Goal: Transaction & Acquisition: Purchase product/service

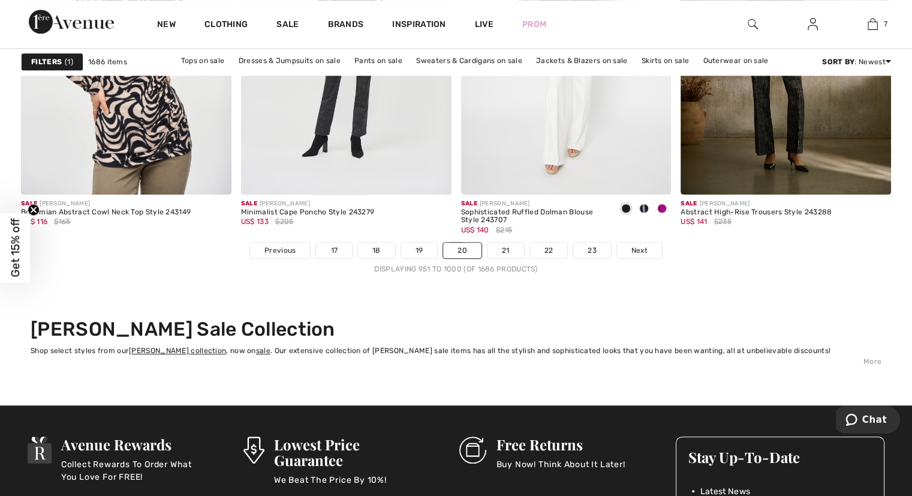
scroll to position [5759, 0]
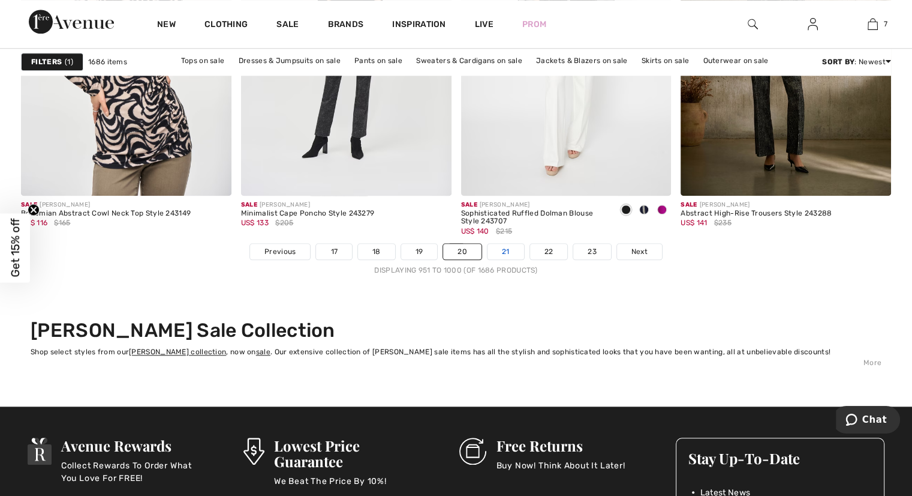
click at [502, 253] on link "21" at bounding box center [506, 252] width 37 height 16
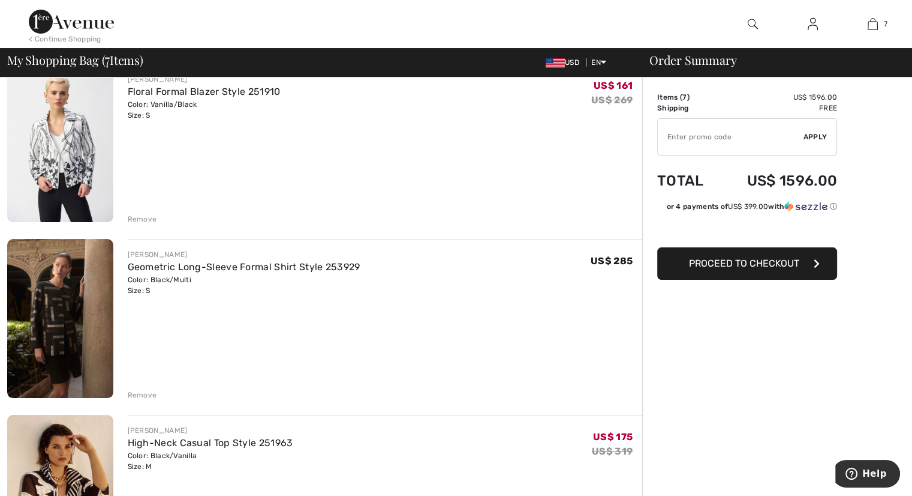
scroll to position [120, 0]
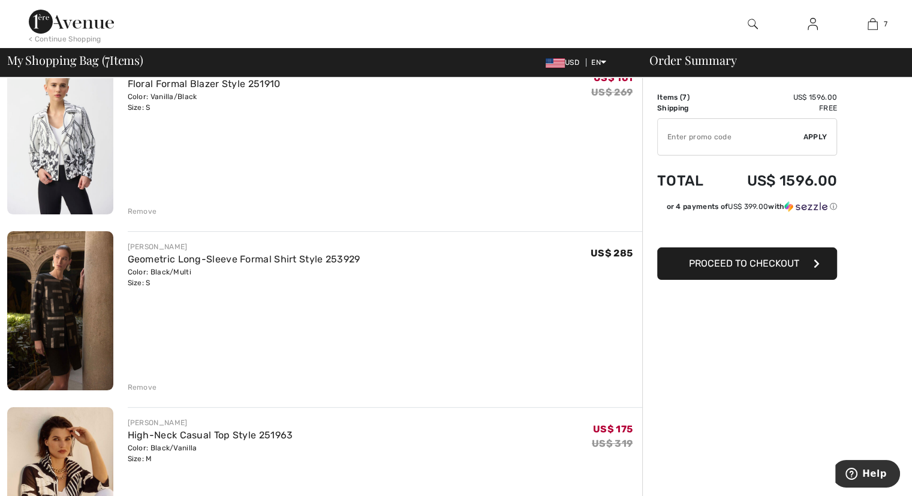
click at [142, 388] on div "Remove" at bounding box center [142, 387] width 29 height 11
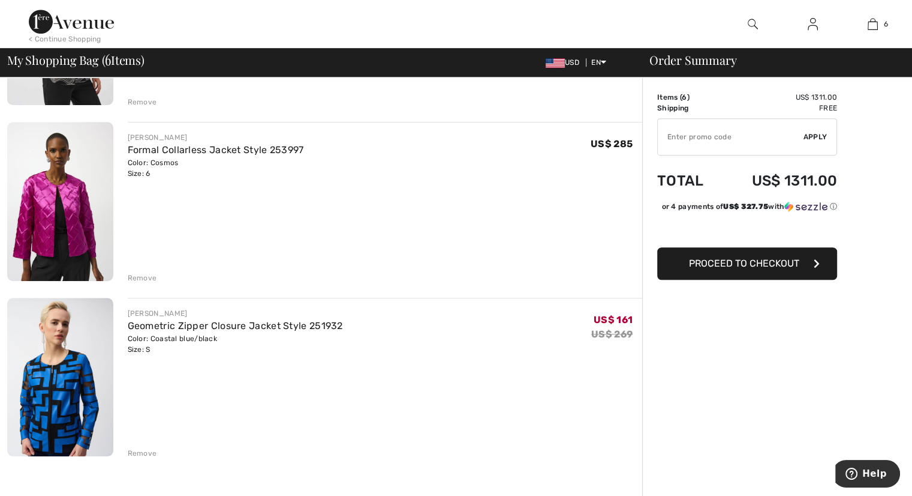
scroll to position [780, 0]
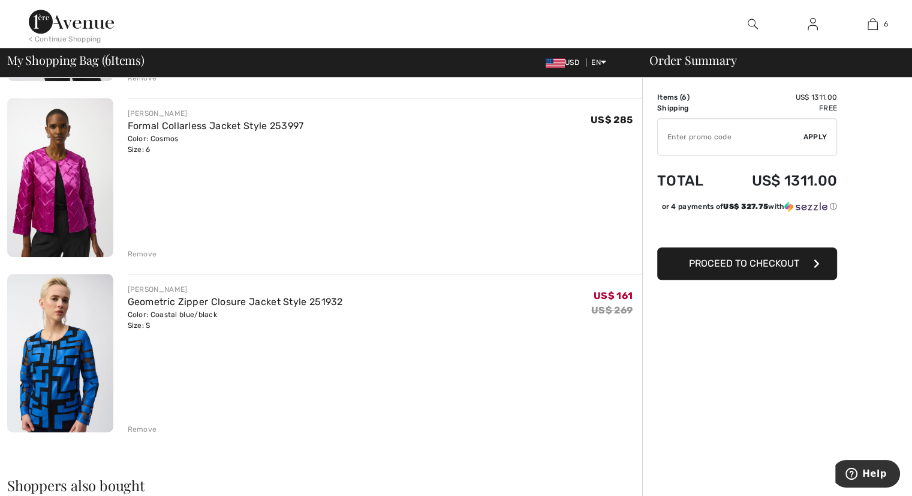
click at [73, 193] on img at bounding box center [60, 177] width 106 height 158
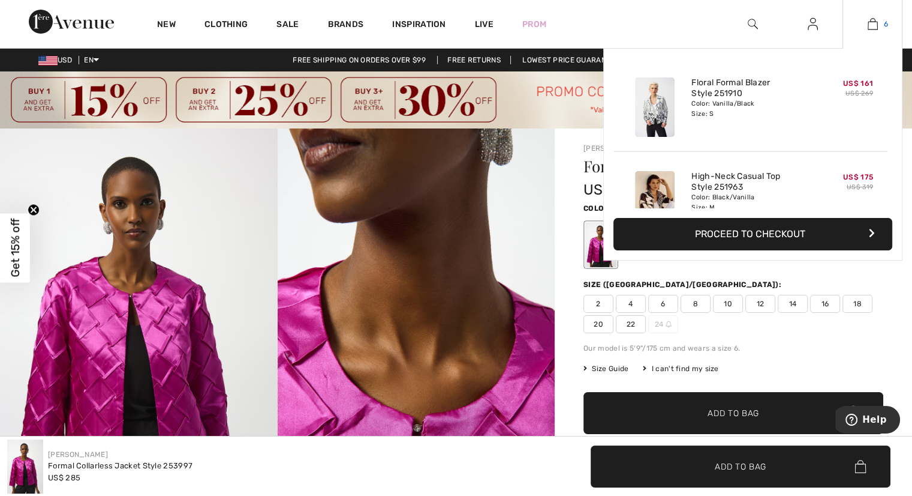
click at [879, 22] on link "6" at bounding box center [873, 24] width 59 height 14
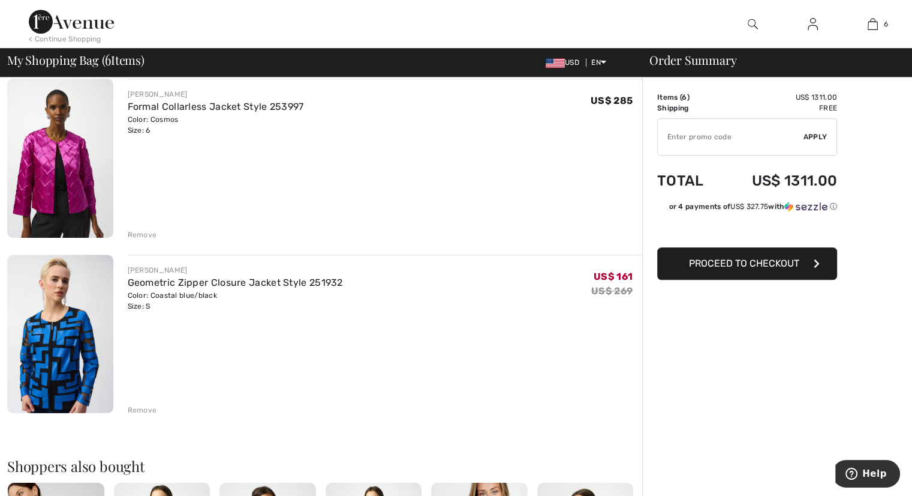
scroll to position [780, 0]
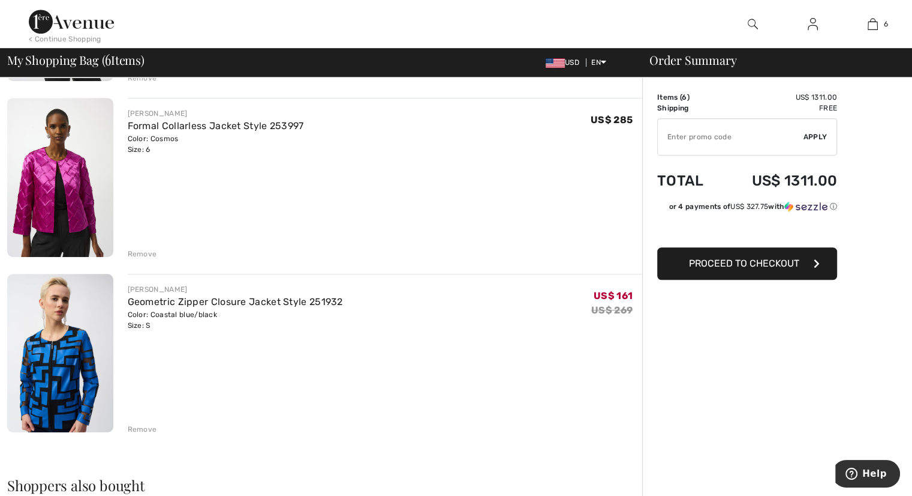
click at [672, 137] on input "TEXT" at bounding box center [731, 137] width 146 height 36
type input "SALEAVENUE"
click at [815, 140] on span "Apply" at bounding box center [816, 136] width 24 height 11
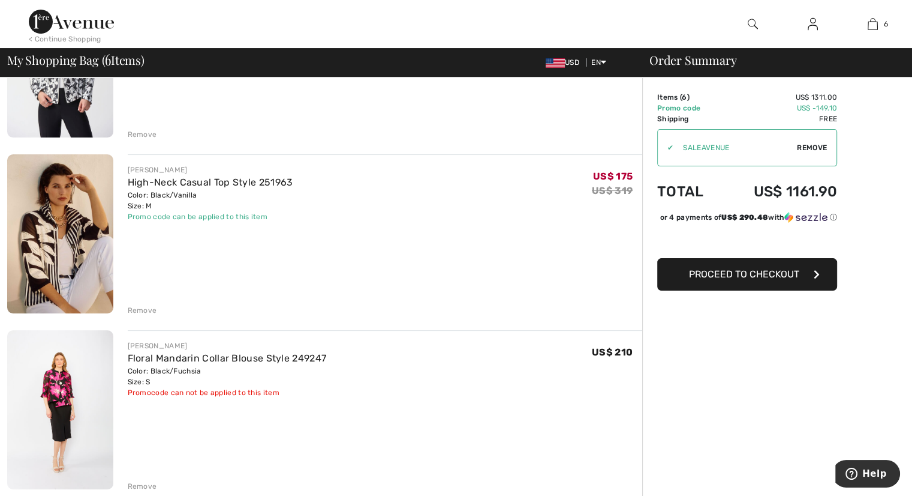
scroll to position [240, 0]
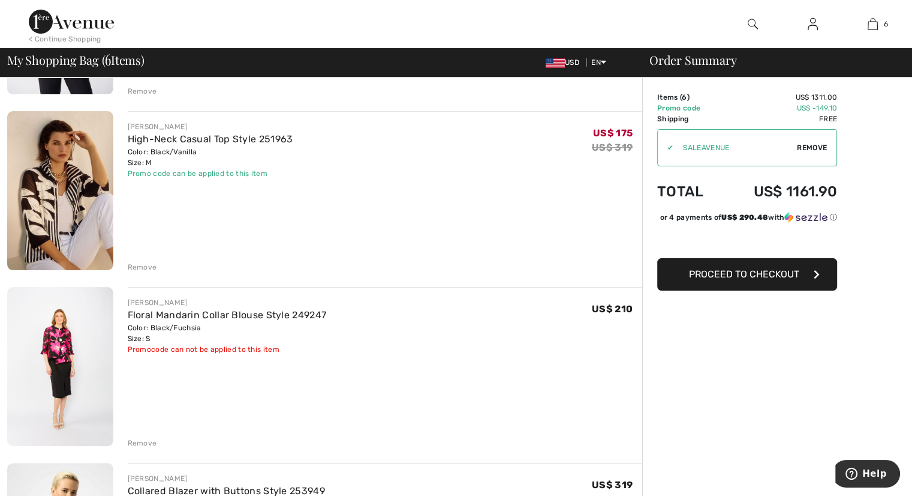
click at [130, 440] on div "Remove" at bounding box center [142, 442] width 29 height 11
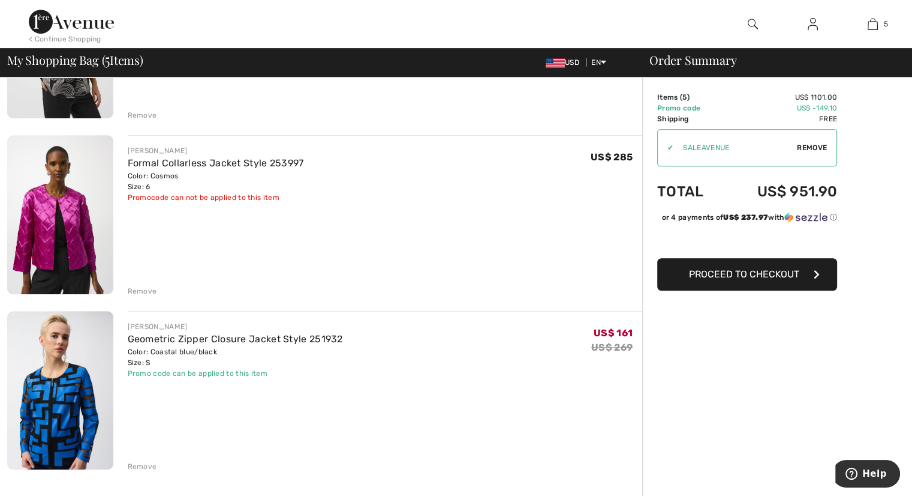
scroll to position [600, 0]
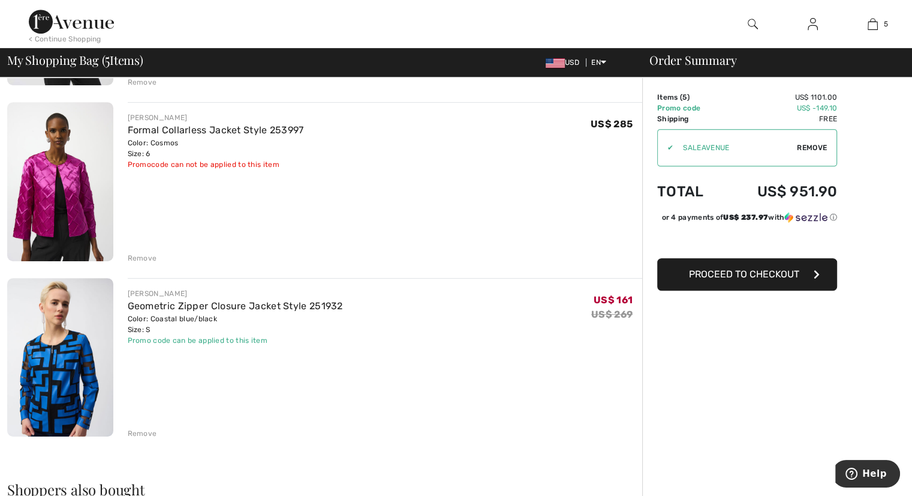
click at [73, 388] on img at bounding box center [60, 357] width 106 height 158
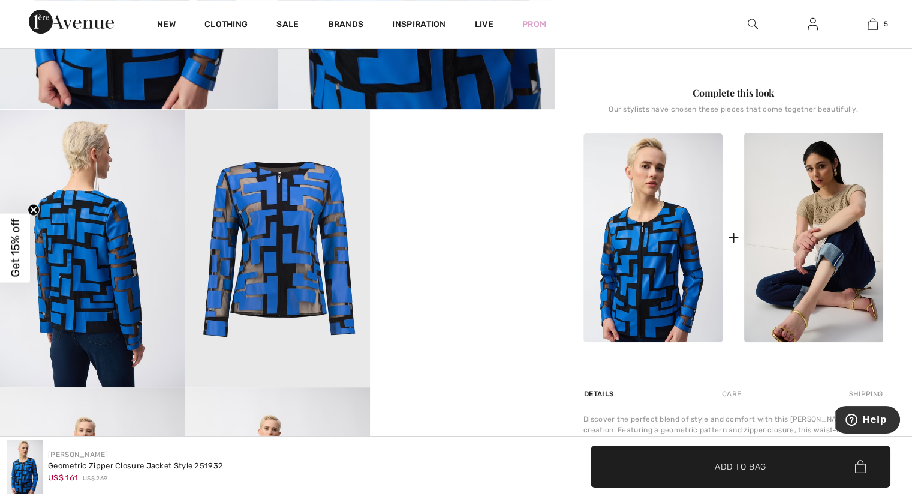
scroll to position [480, 0]
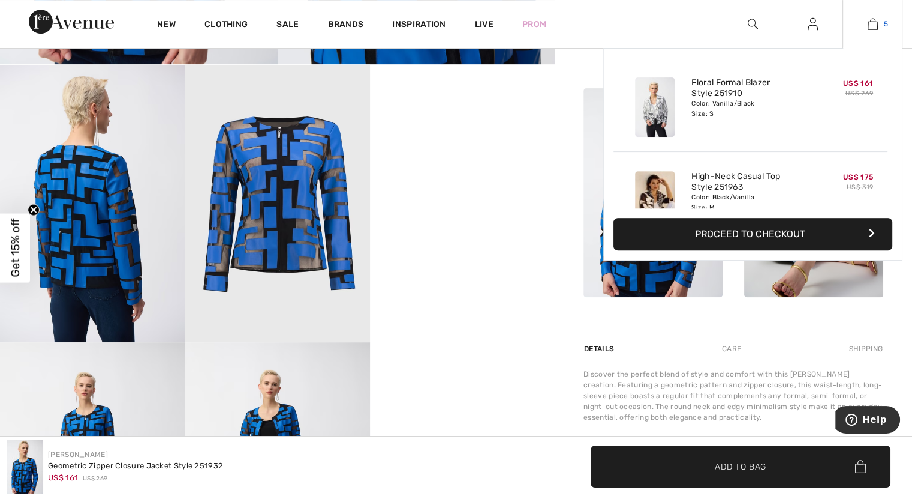
click at [876, 23] on img at bounding box center [873, 24] width 10 height 14
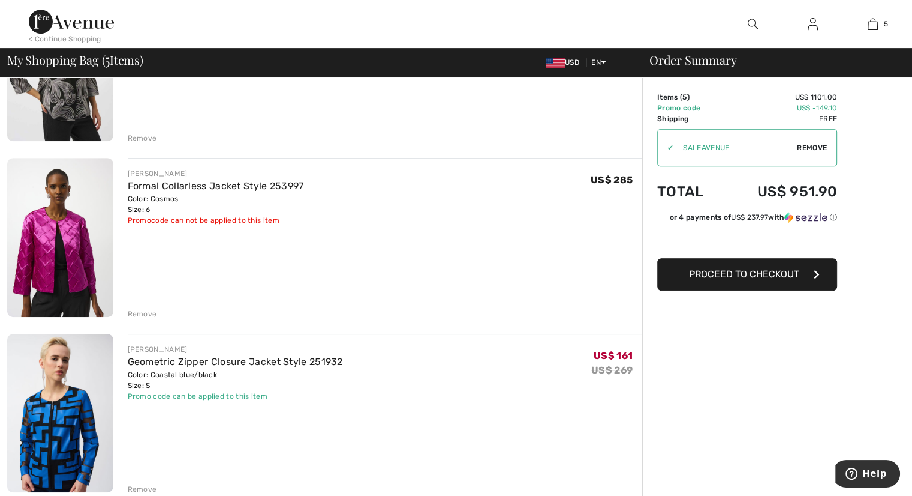
scroll to position [600, 0]
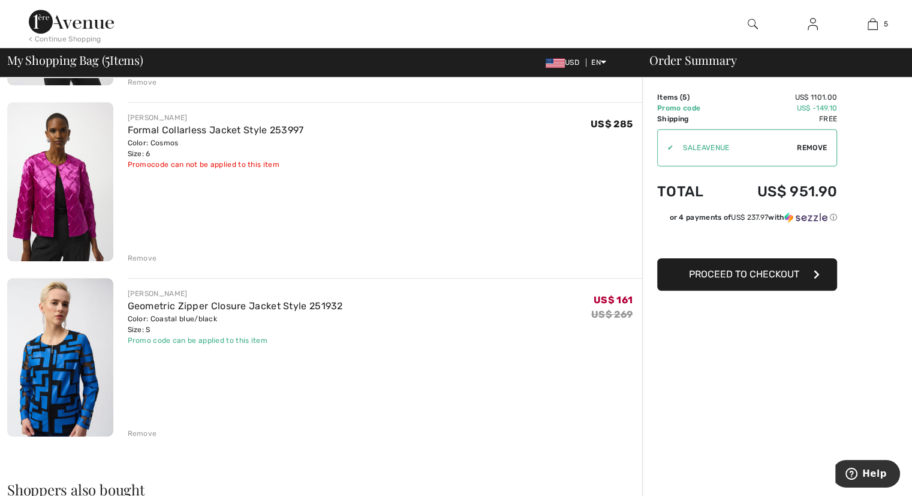
click at [137, 255] on div "Remove" at bounding box center [142, 258] width 29 height 11
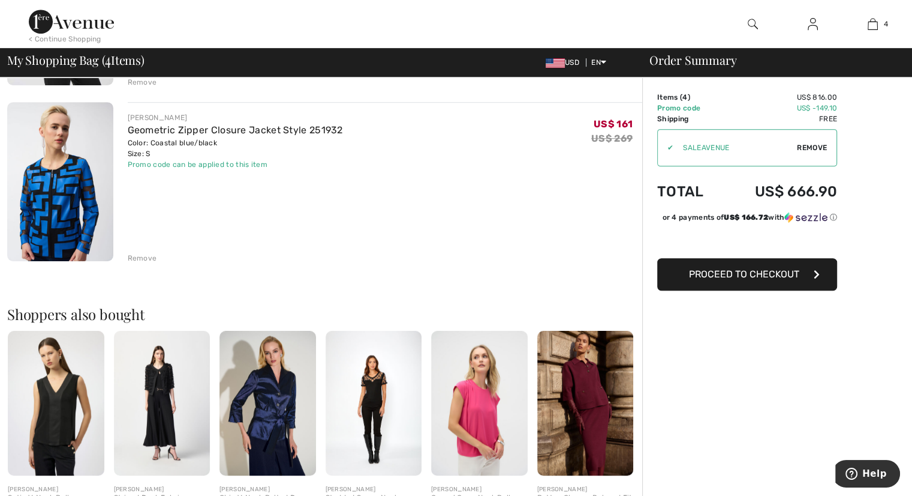
click at [145, 256] on div "Remove" at bounding box center [142, 258] width 29 height 11
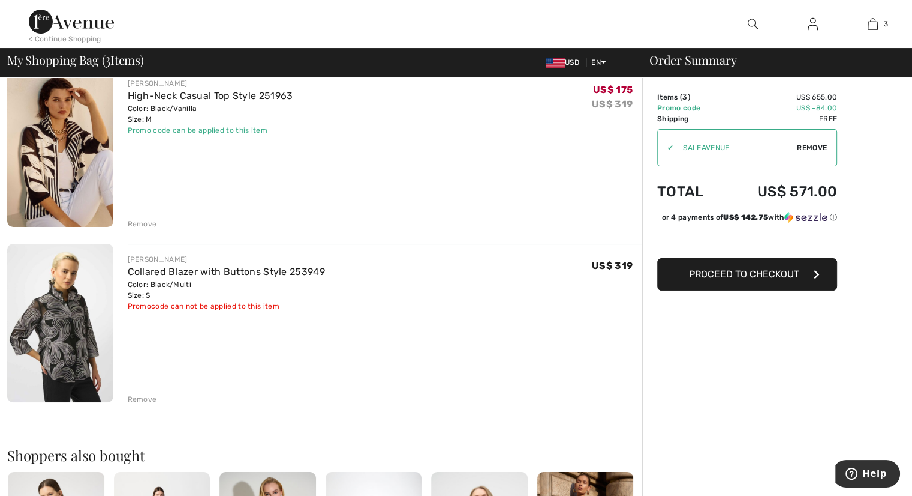
scroll to position [180, 0]
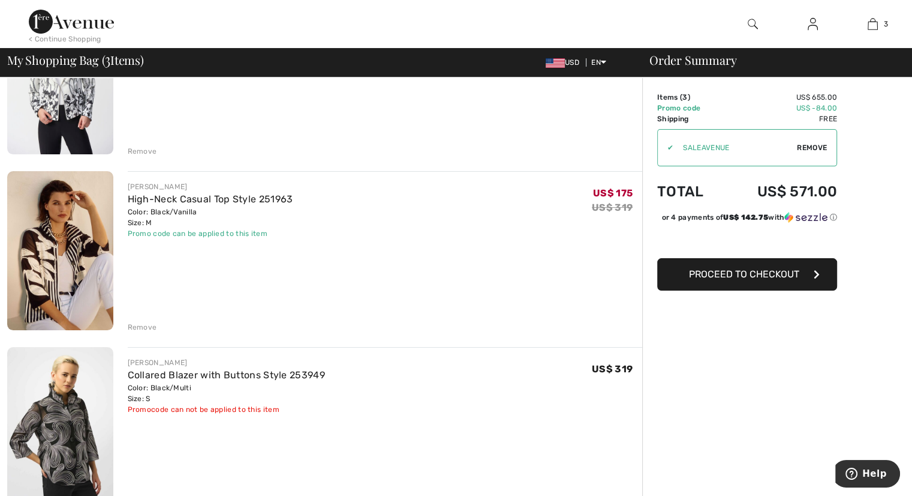
click at [69, 265] on img at bounding box center [60, 250] width 106 height 159
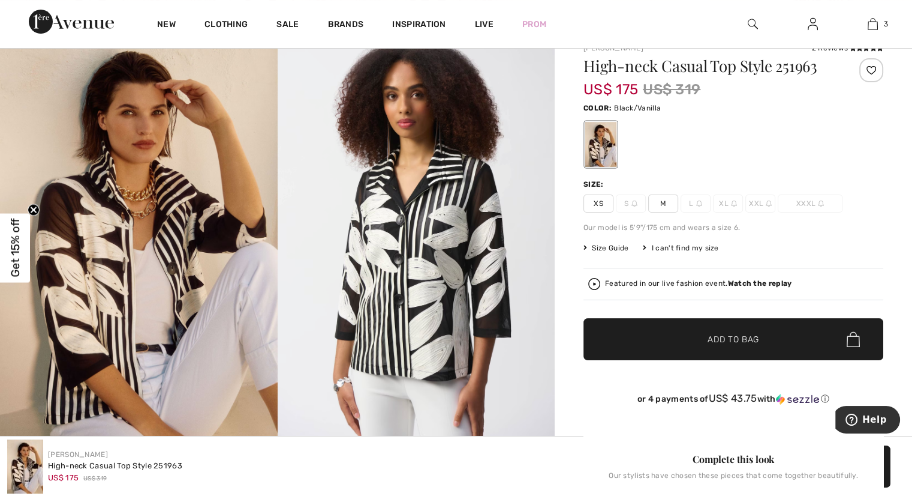
scroll to position [120, 0]
